Goal: Task Accomplishment & Management: Manage account settings

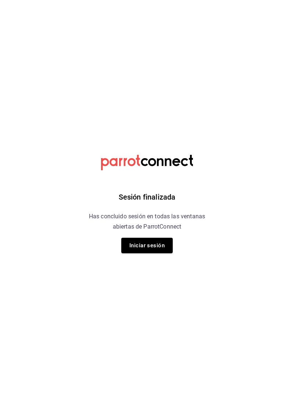
click at [165, 246] on button "Iniciar sesión" at bounding box center [146, 245] width 51 height 15
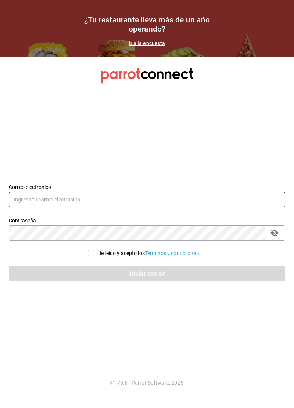
click at [112, 207] on input "text" at bounding box center [147, 199] width 276 height 15
type input "lacochinitadela60@gmail.com"
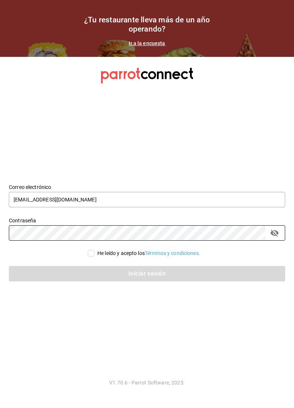
click at [90, 257] on input "He leído y acepto los Términos y condiciones." at bounding box center [91, 253] width 7 height 7
checkbox input "true"
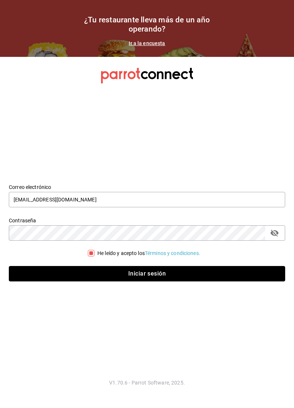
click at [125, 281] on button "Iniciar sesión" at bounding box center [147, 273] width 276 height 15
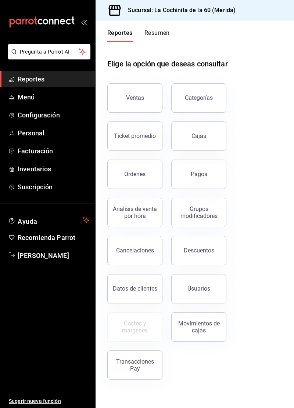
click at [135, 177] on div "Órdenes" at bounding box center [134, 174] width 21 height 7
